Goal: Transaction & Acquisition: Purchase product/service

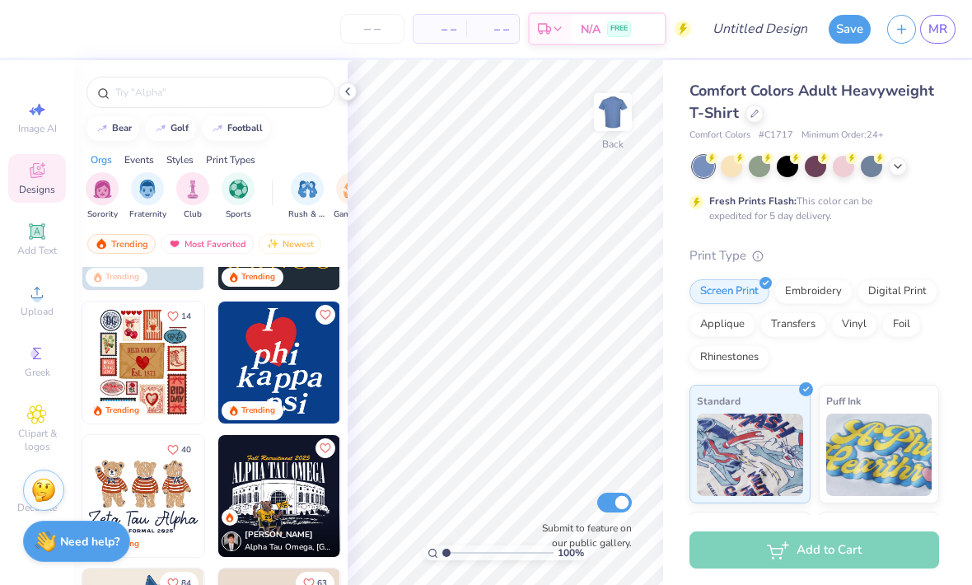
scroll to position [358, 0]
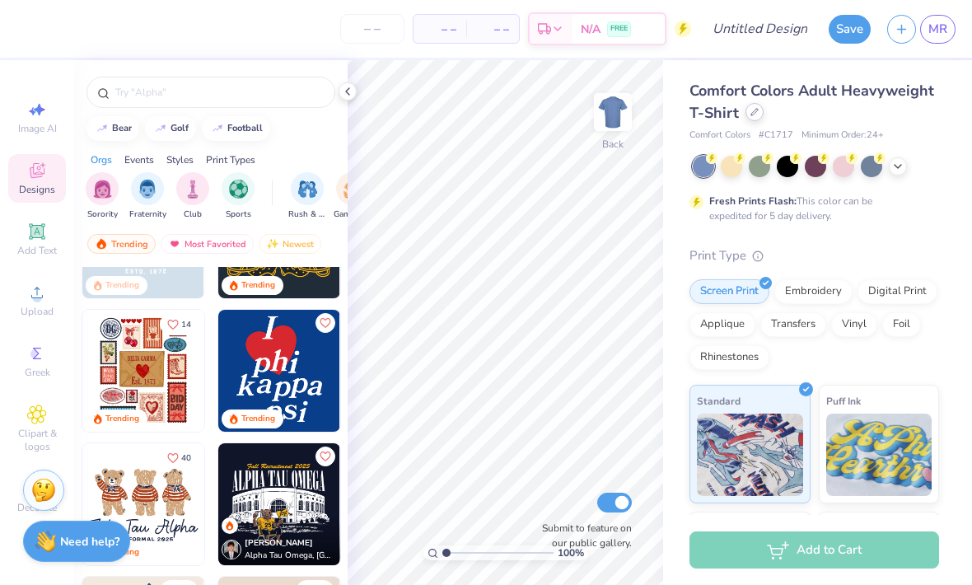
click at [749, 120] on div "Comfort Colors Adult Heavyweight T-Shirt" at bounding box center [815, 102] width 250 height 44
click at [757, 119] on div at bounding box center [755, 112] width 18 height 18
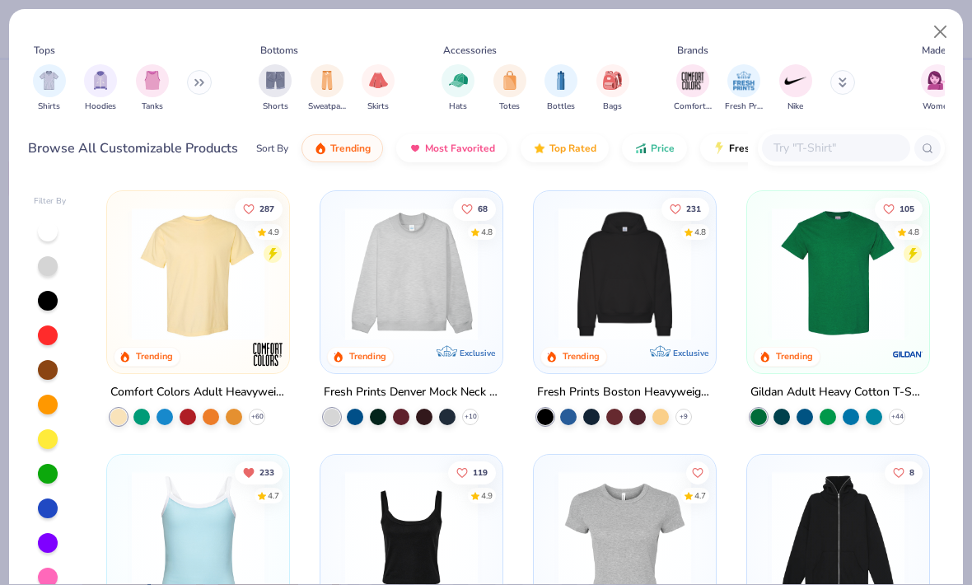
click at [204, 86] on icon at bounding box center [199, 82] width 10 height 8
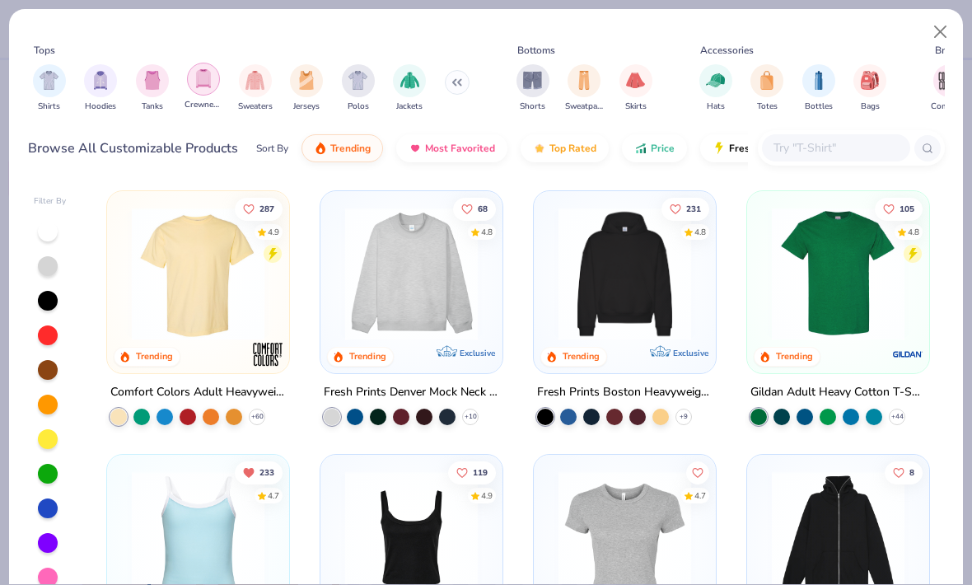
click at [206, 85] on img "filter for Crewnecks" at bounding box center [203, 78] width 18 height 19
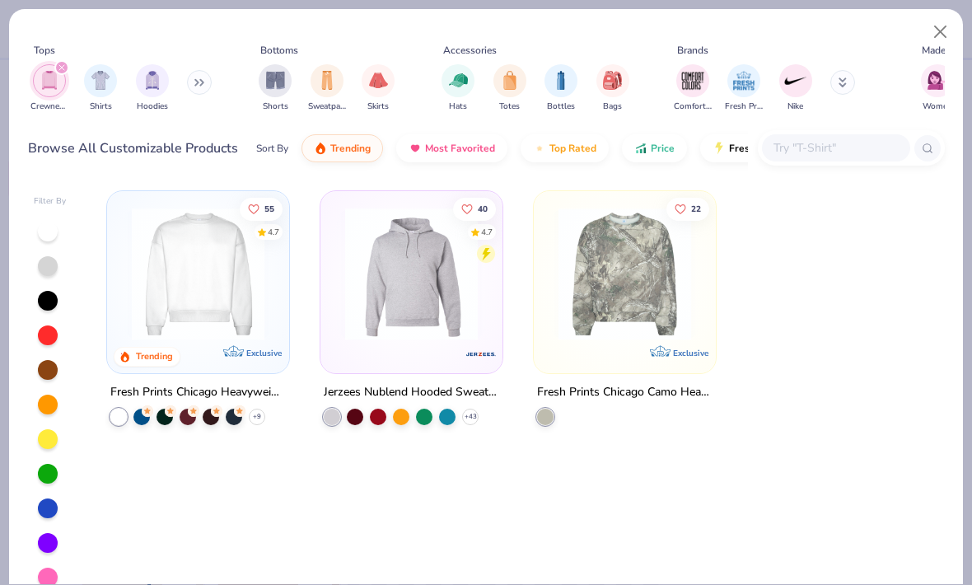
click at [62, 76] on div "filter for Crewnecks" at bounding box center [49, 80] width 33 height 33
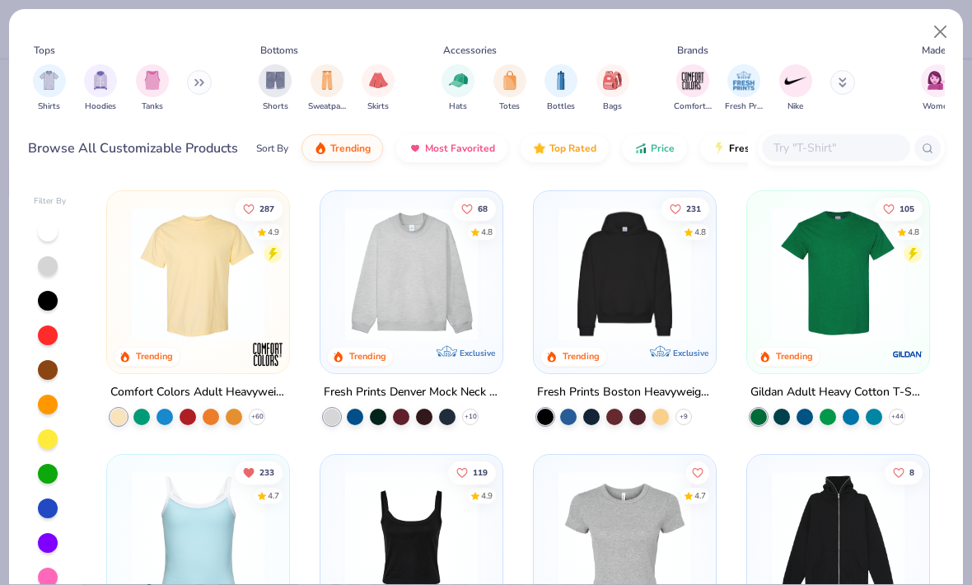
click at [811, 143] on input "text" at bounding box center [835, 147] width 127 height 19
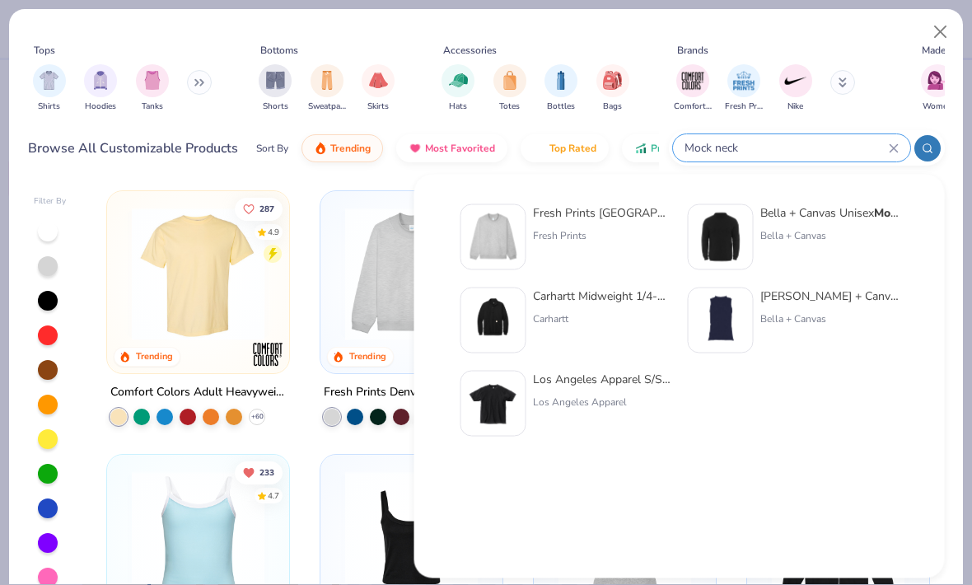
type input "Mock neck"
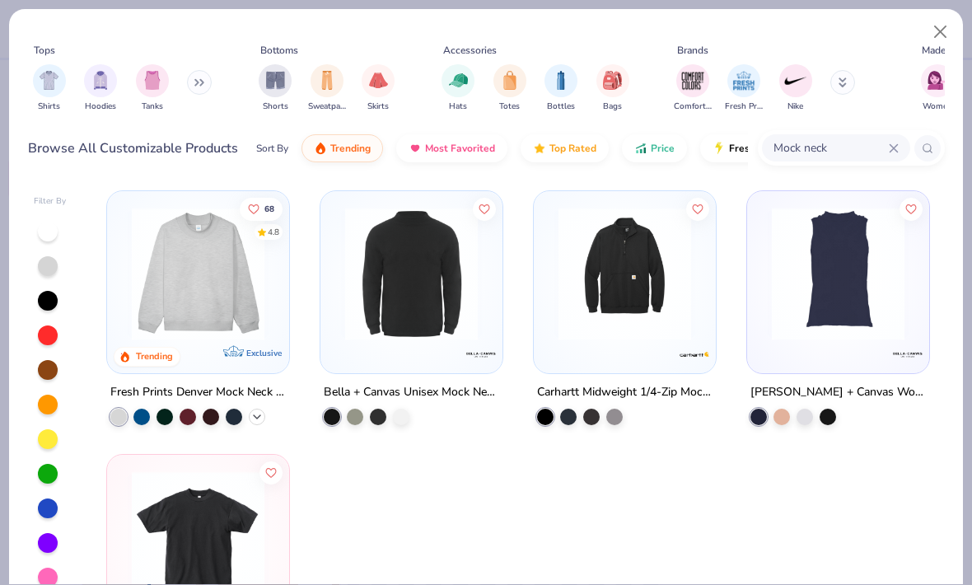
click at [262, 421] on div "+ 10" at bounding box center [257, 417] width 16 height 16
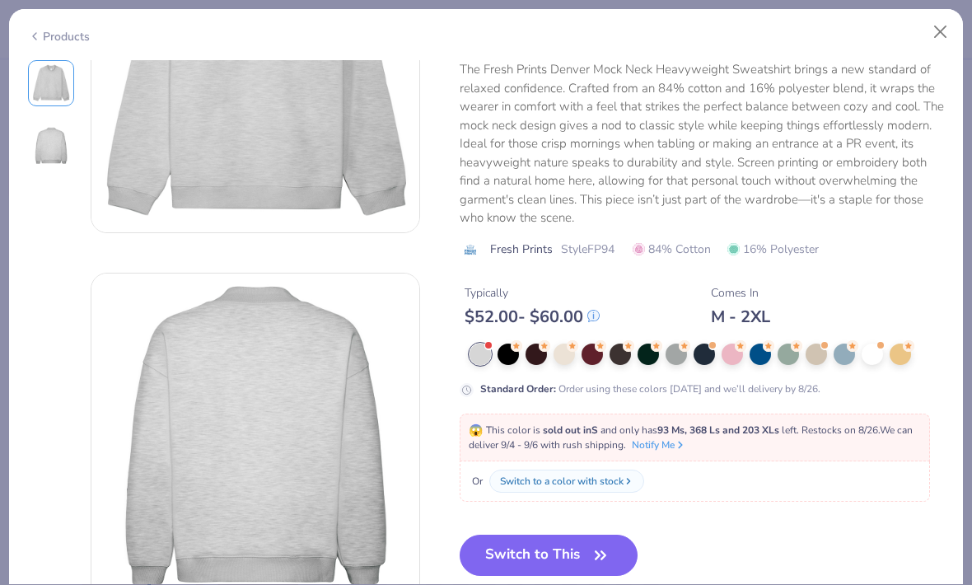
scroll to position [174, 0]
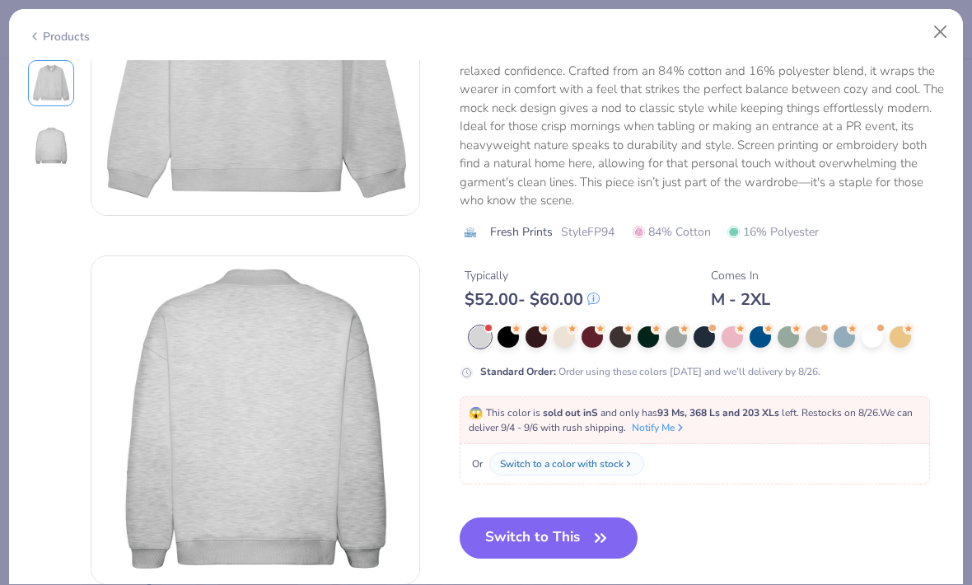
click at [542, 337] on div at bounding box center [536, 336] width 21 height 21
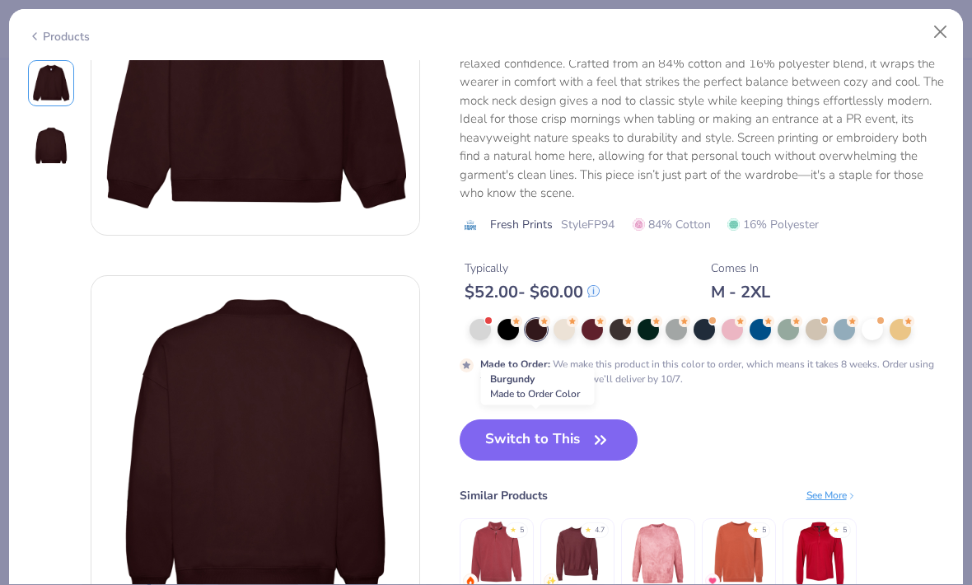
click at [733, 320] on div at bounding box center [732, 329] width 21 height 21
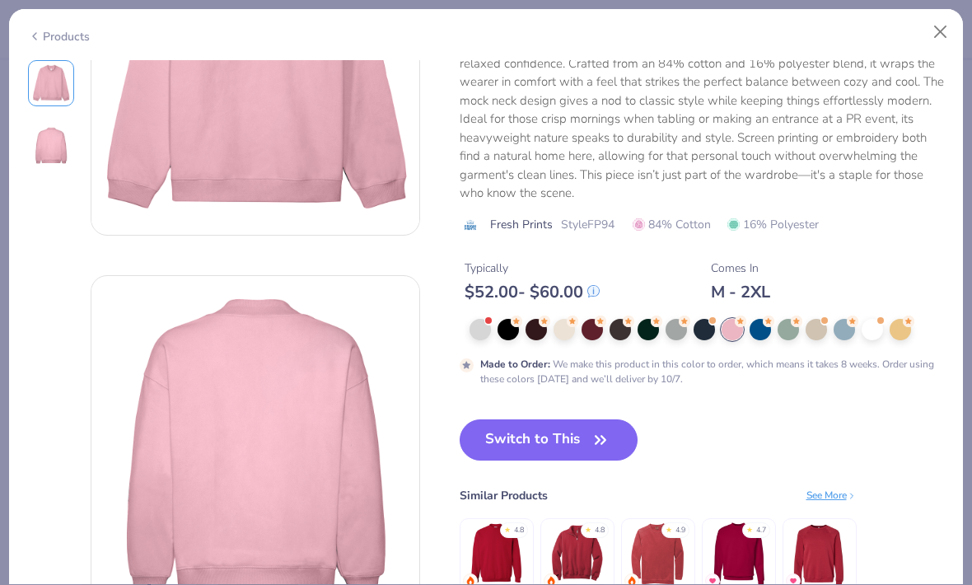
click at [735, 320] on icon at bounding box center [741, 322] width 12 height 12
click at [761, 329] on div at bounding box center [760, 329] width 21 height 21
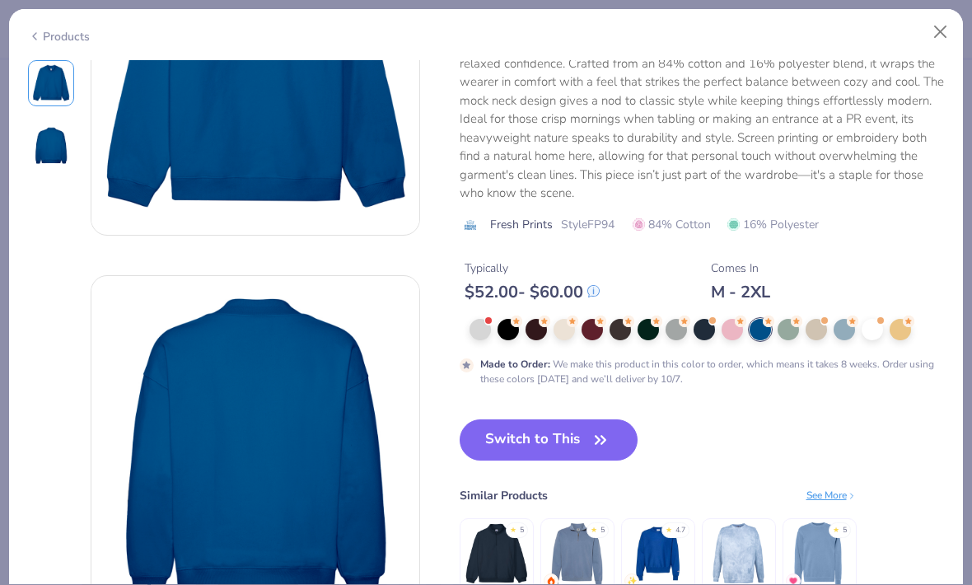
click at [835, 320] on div at bounding box center [844, 329] width 21 height 21
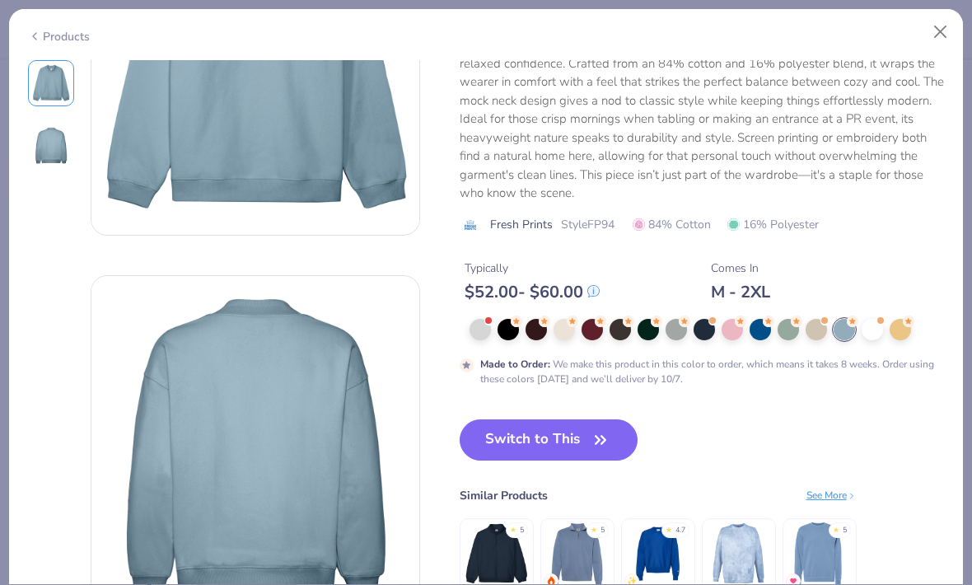
click at [876, 324] on div at bounding box center [872, 329] width 21 height 21
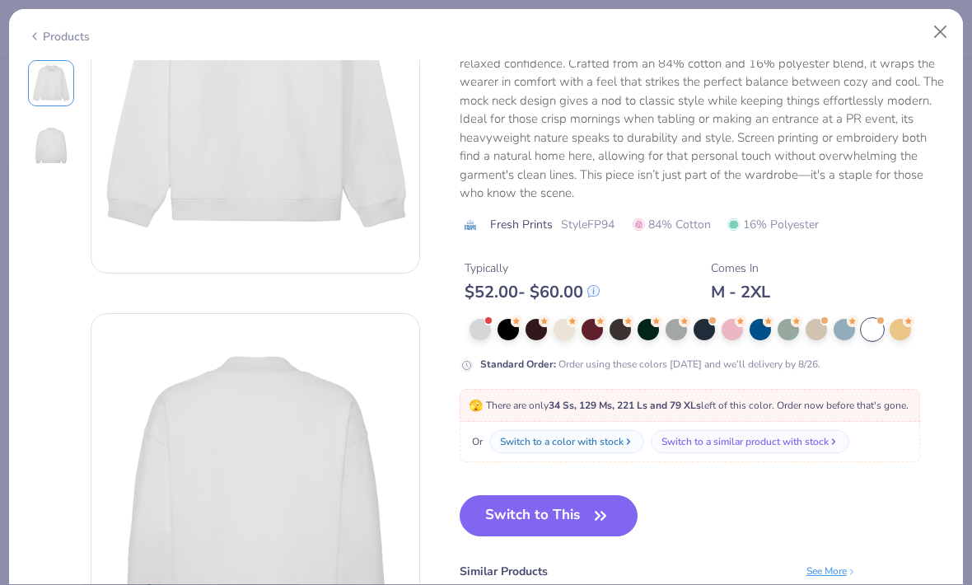
click at [896, 325] on div at bounding box center [900, 329] width 21 height 21
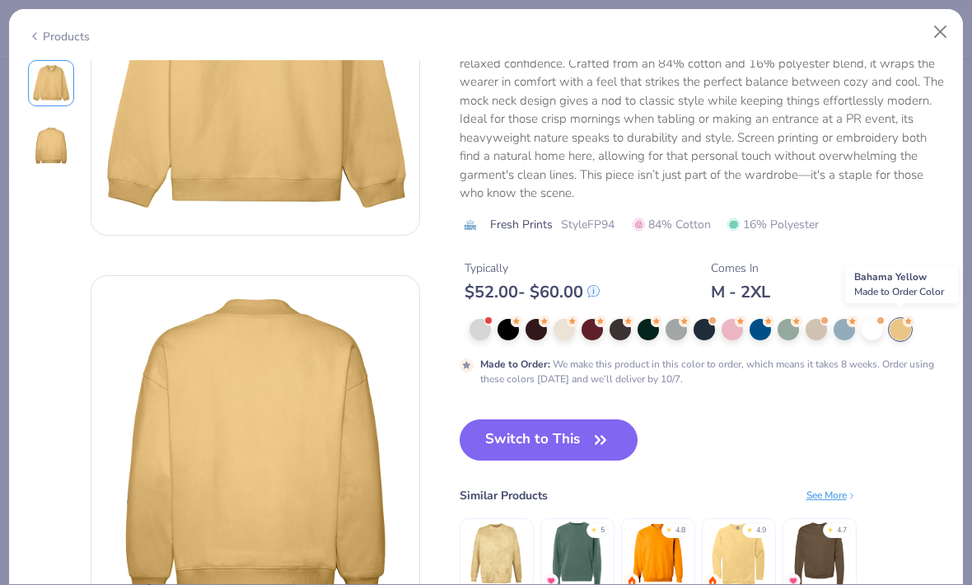
scroll to position [175, 0]
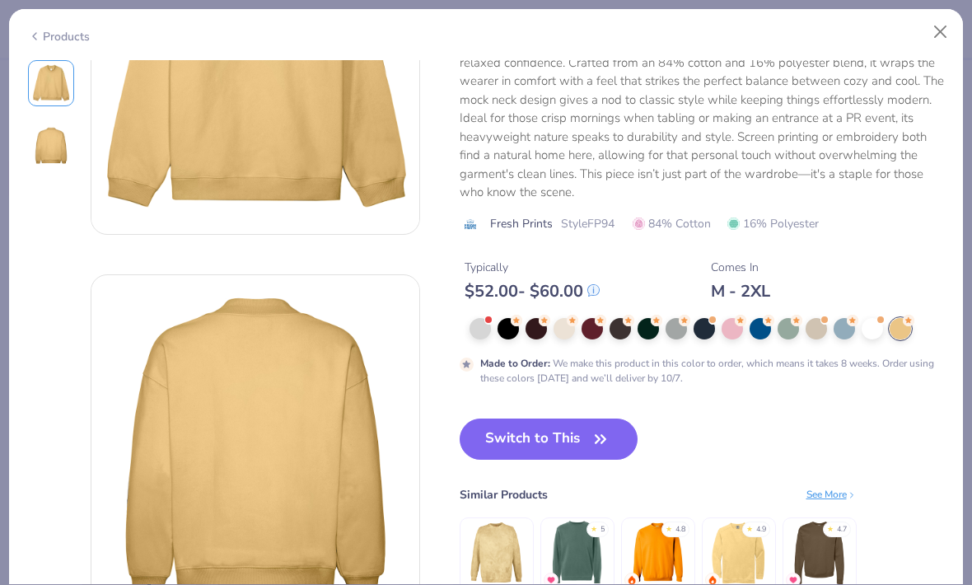
click at [565, 320] on div at bounding box center [564, 328] width 21 height 21
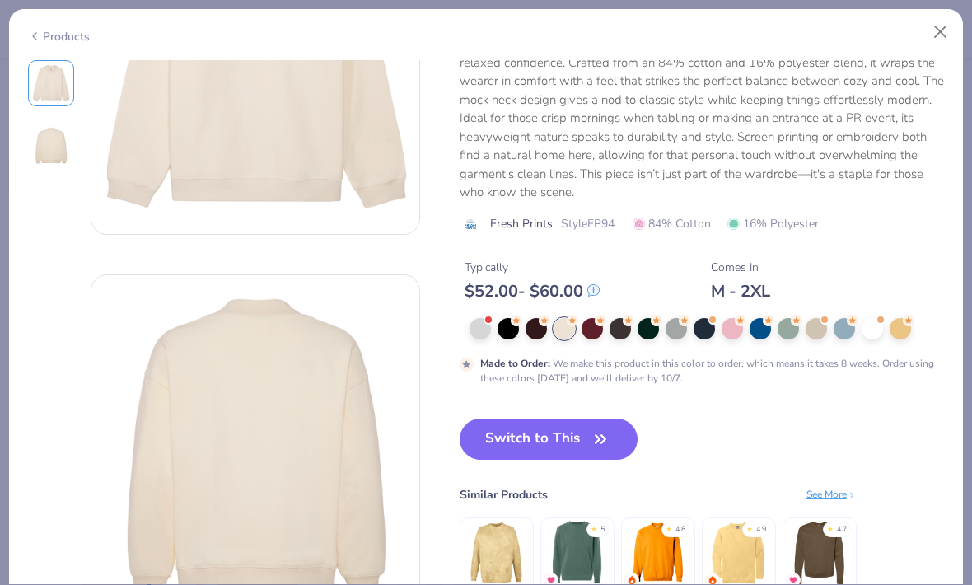
click at [679, 328] on div at bounding box center [676, 328] width 21 height 21
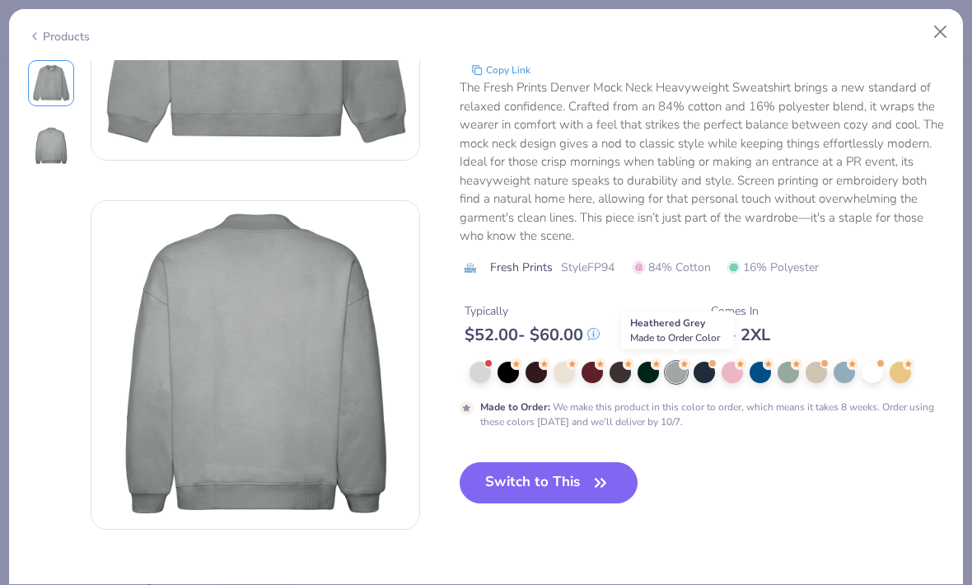
scroll to position [229, 0]
click at [735, 371] on div at bounding box center [732, 372] width 21 height 21
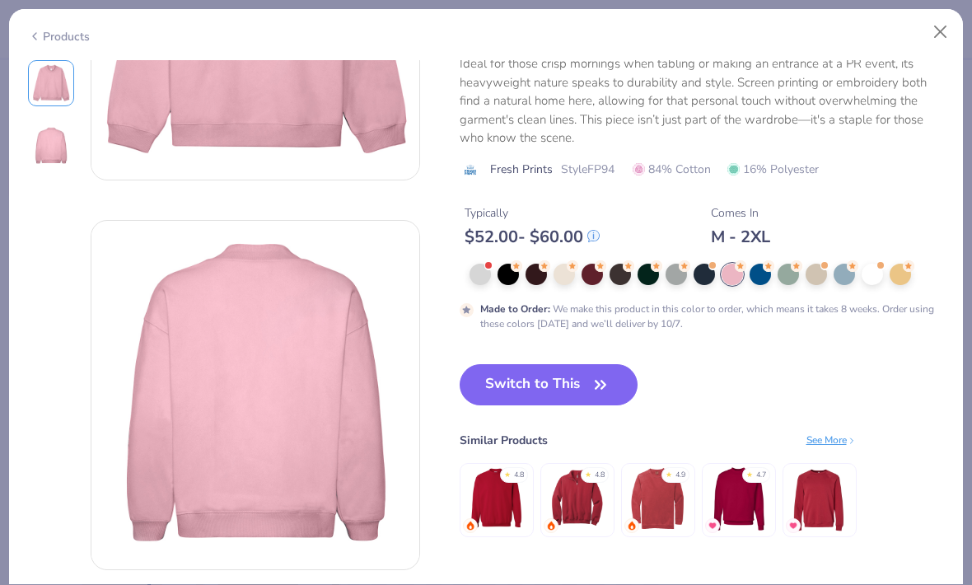
click at [762, 277] on div at bounding box center [760, 274] width 21 height 21
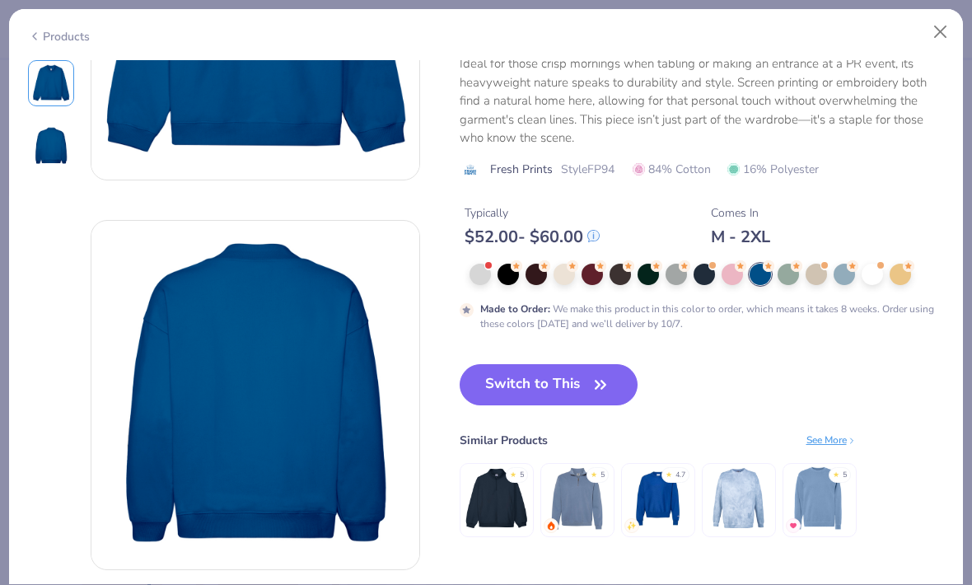
click at [537, 276] on div at bounding box center [536, 274] width 21 height 21
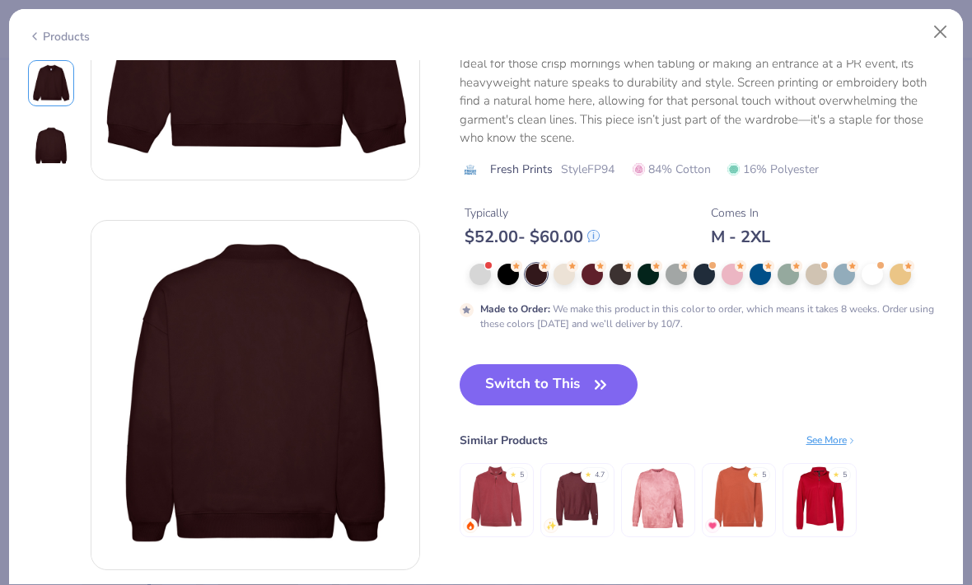
click at [594, 269] on div at bounding box center [592, 274] width 21 height 21
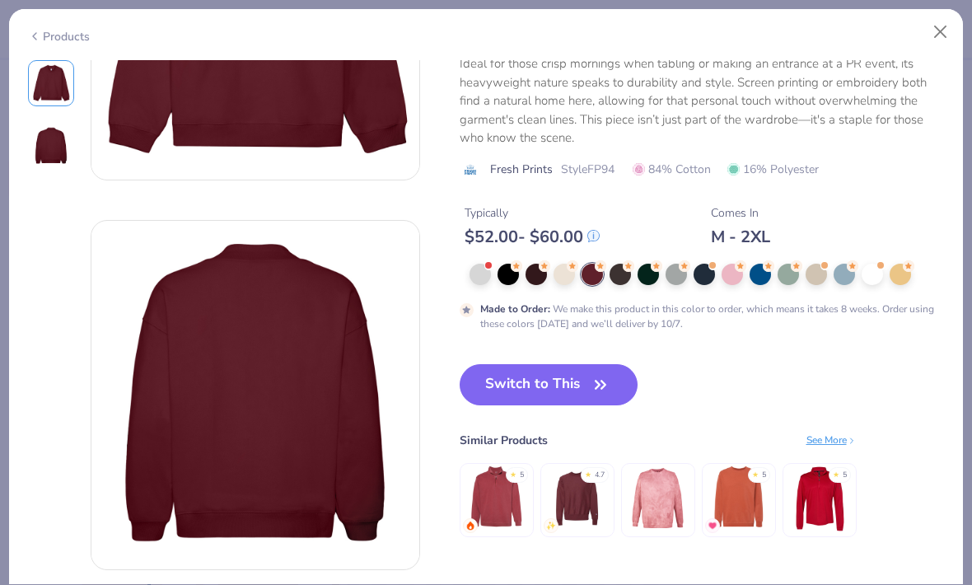
click at [530, 271] on div at bounding box center [536, 274] width 21 height 21
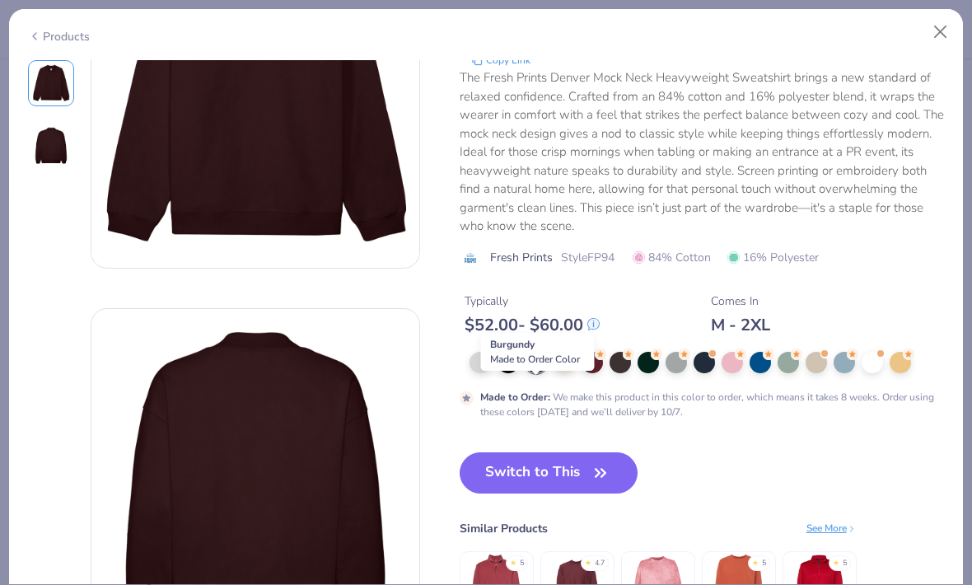
scroll to position [163, 0]
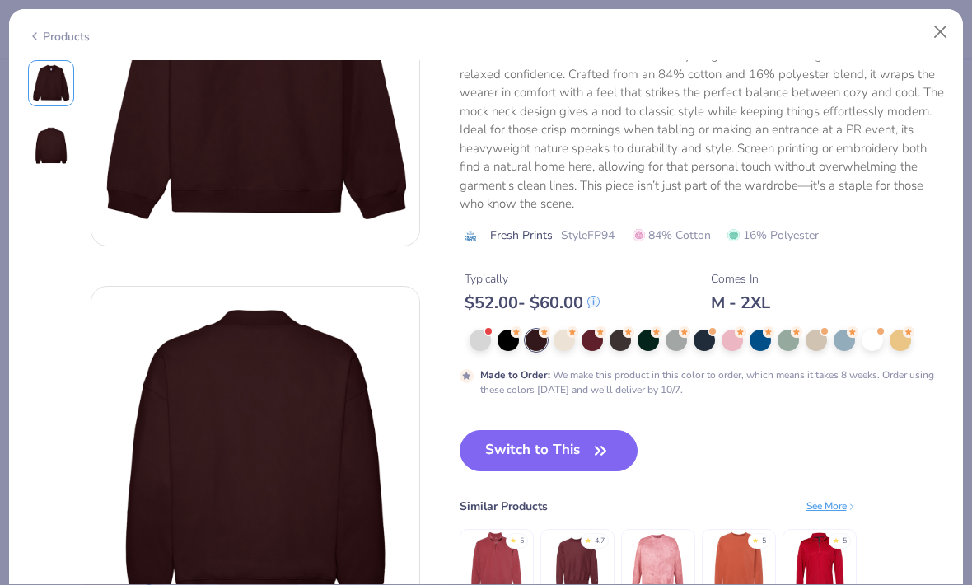
click at [593, 342] on div at bounding box center [592, 340] width 21 height 21
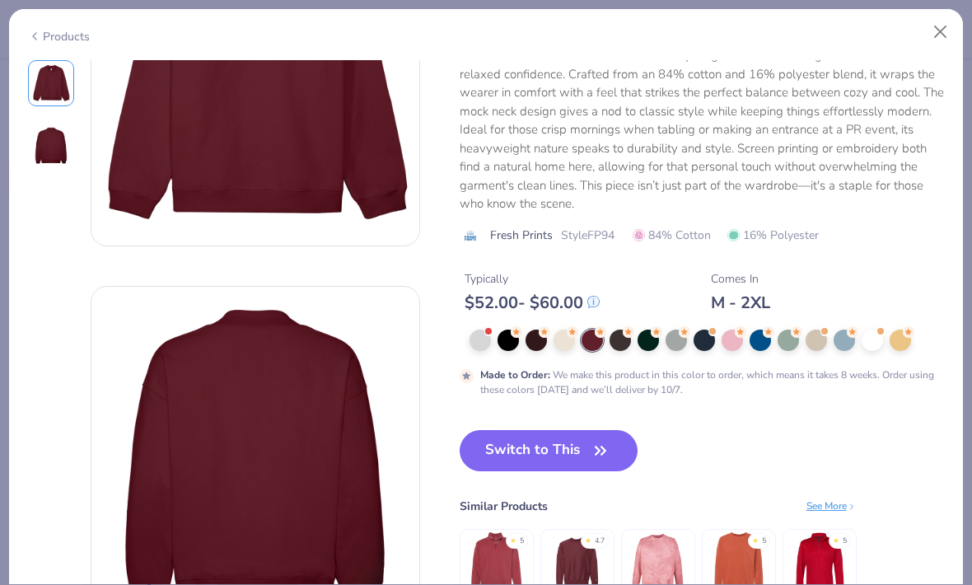
click at [702, 339] on div at bounding box center [704, 340] width 21 height 21
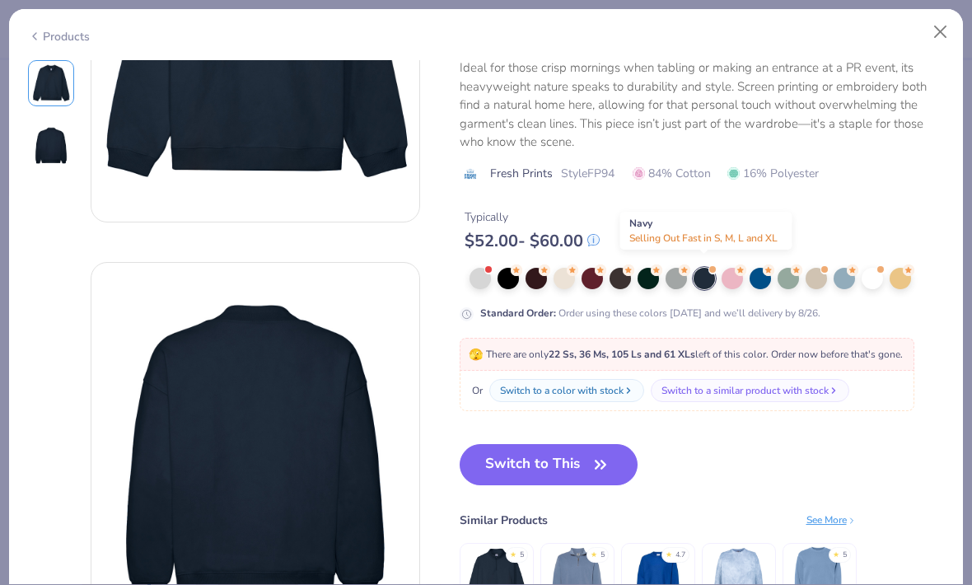
scroll to position [229, 0]
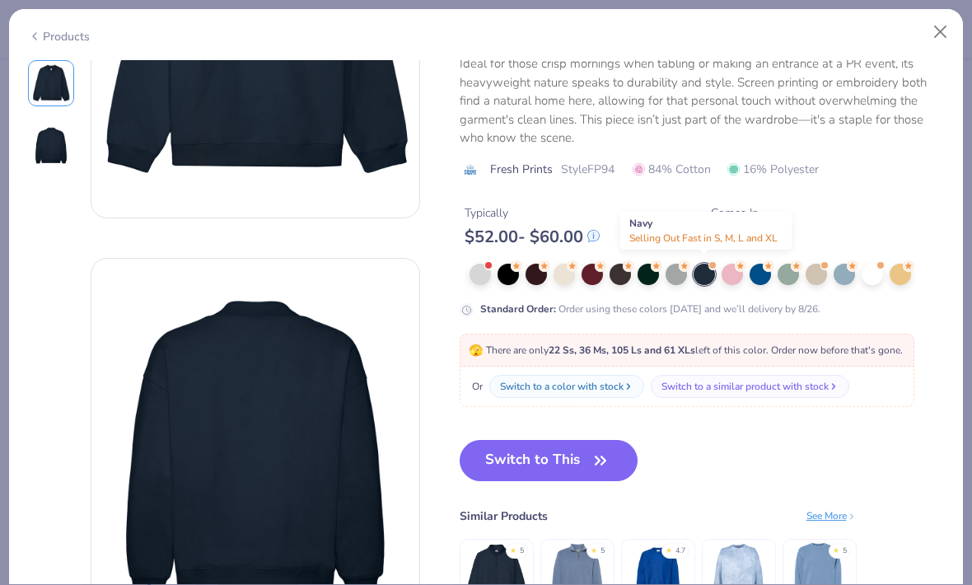
click at [598, 458] on icon "button" at bounding box center [600, 460] width 23 height 23
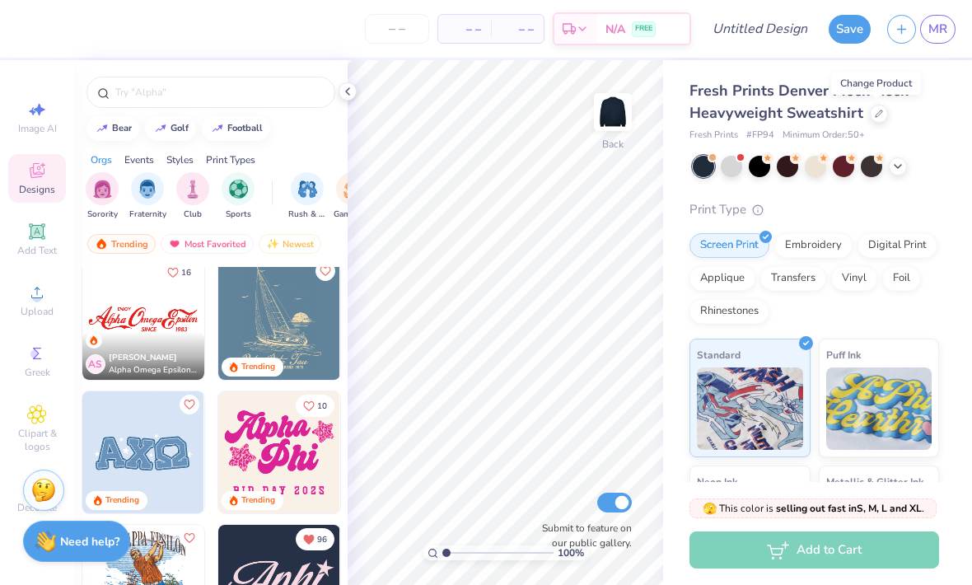
scroll to position [1847, 0]
